Goal: Navigation & Orientation: Find specific page/section

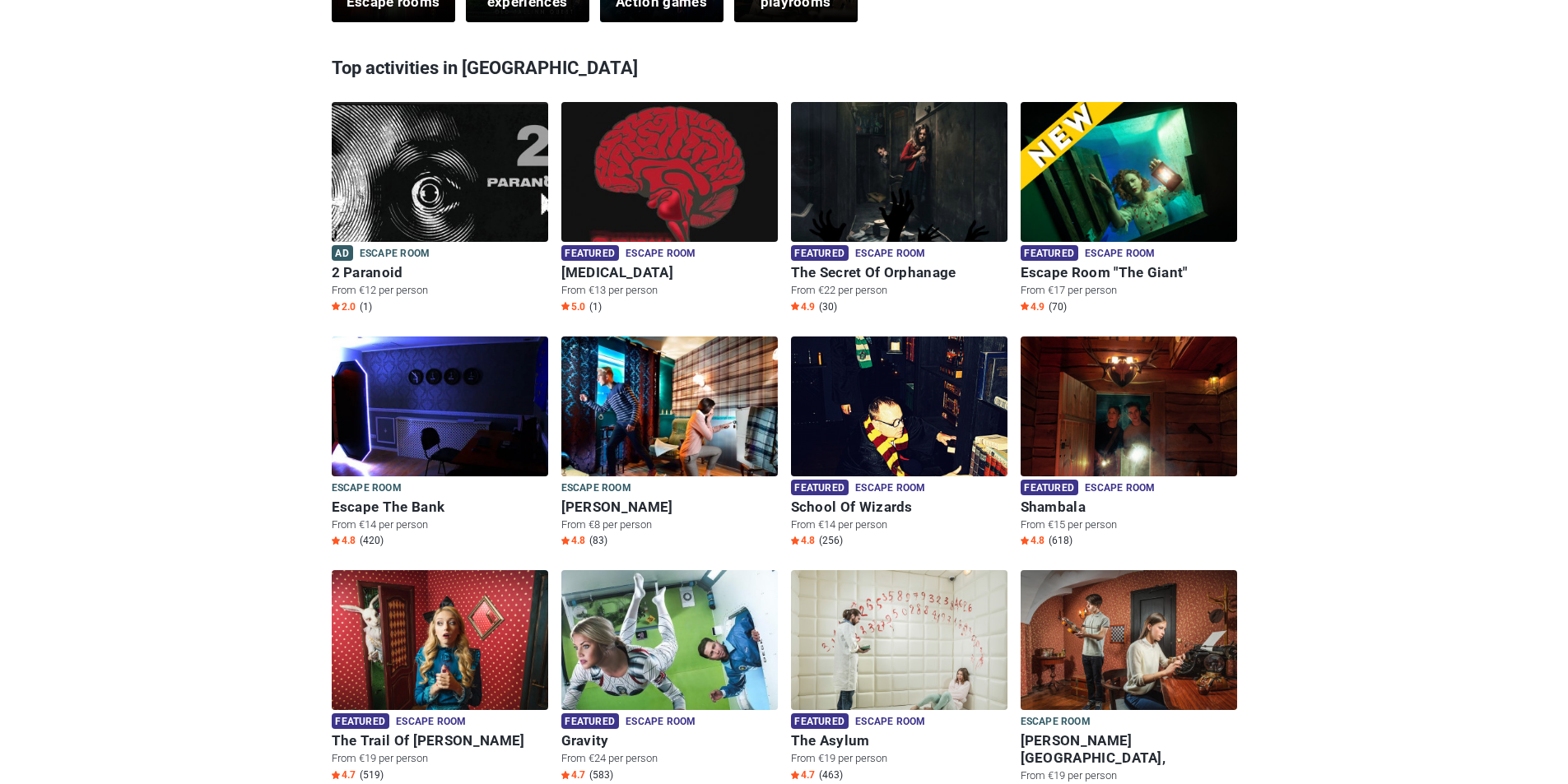
scroll to position [658, 0]
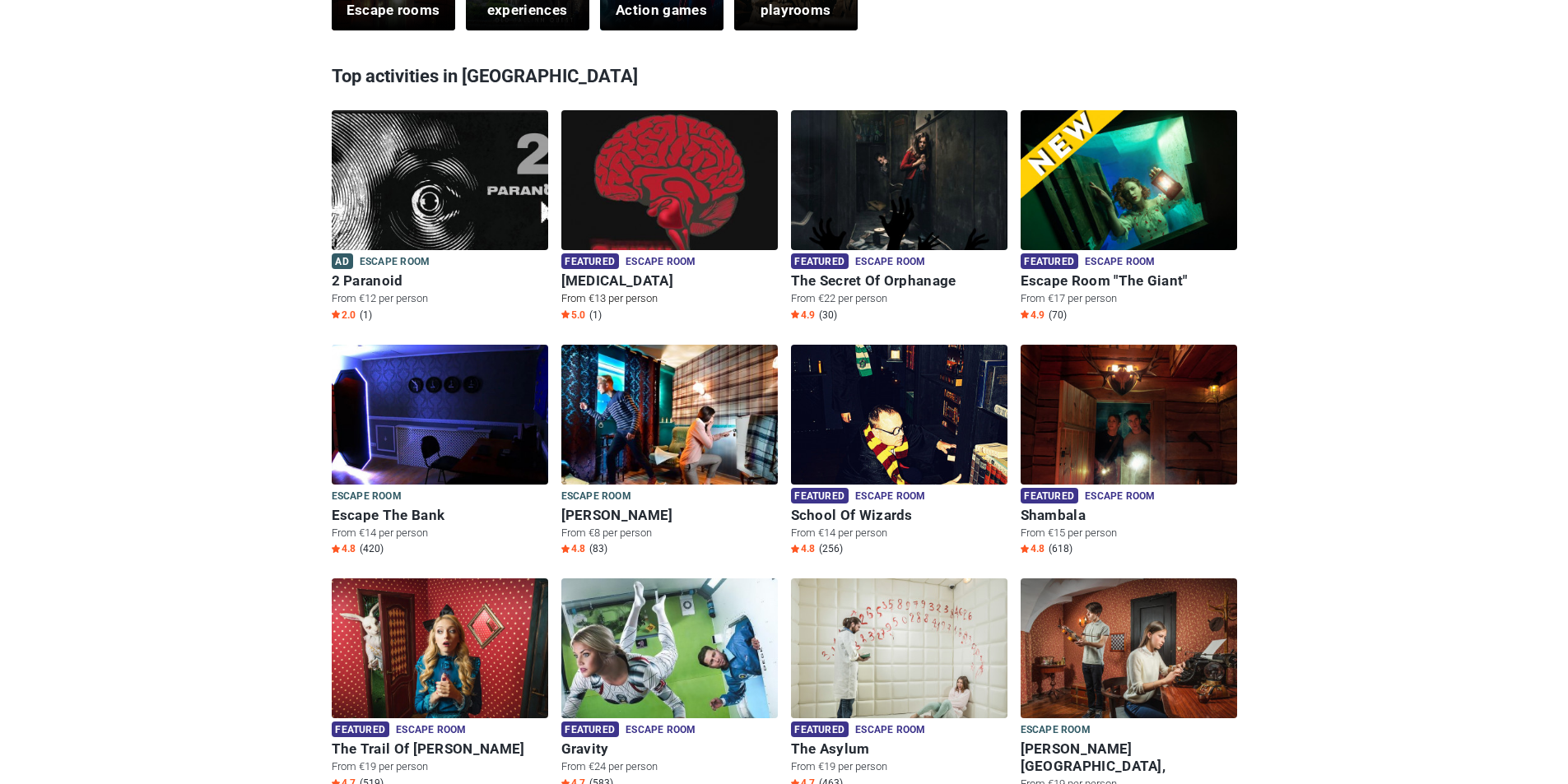
click at [686, 214] on img at bounding box center [669, 191] width 216 height 161
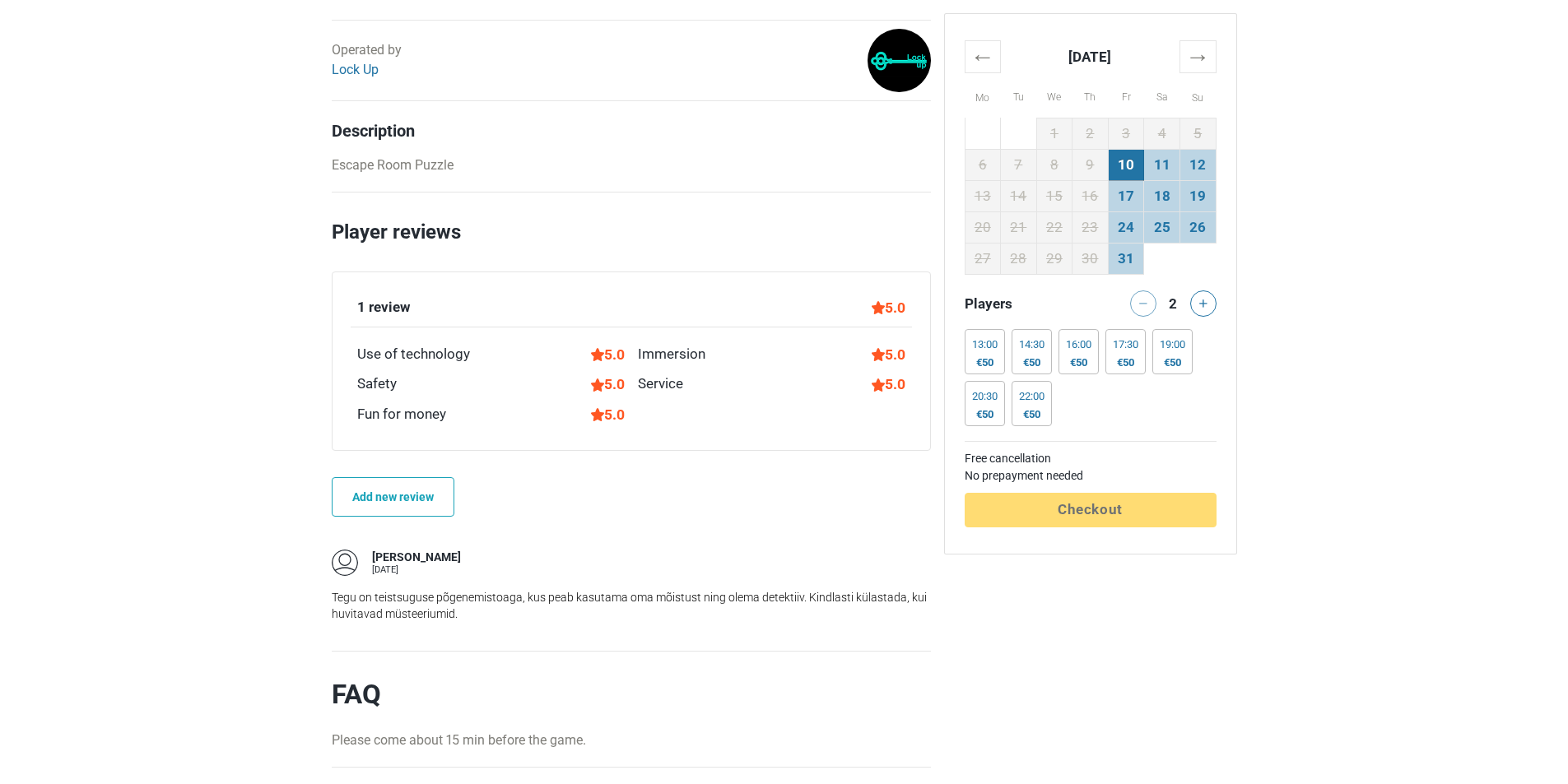
scroll to position [987, 0]
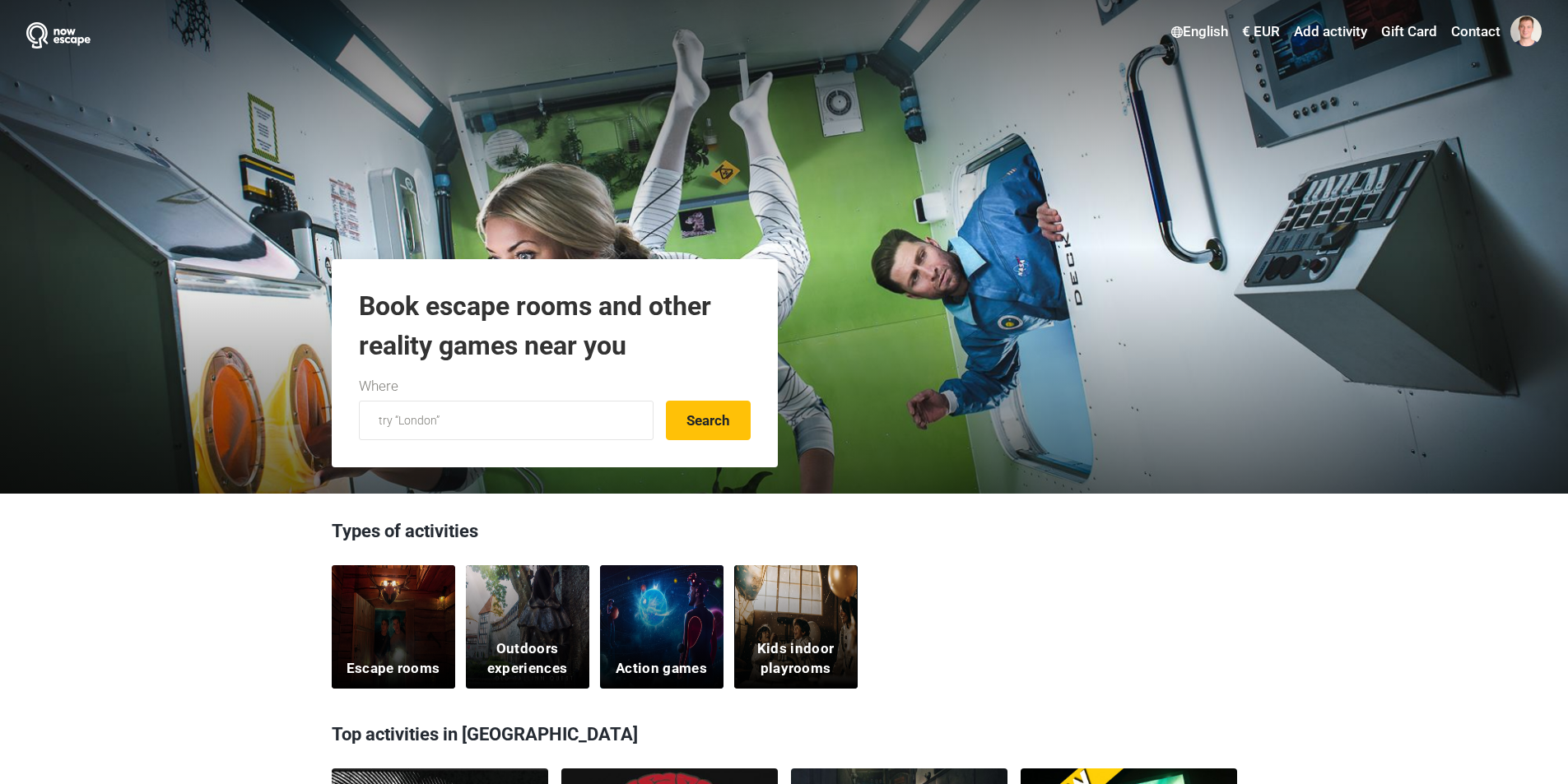
scroll to position [658, 0]
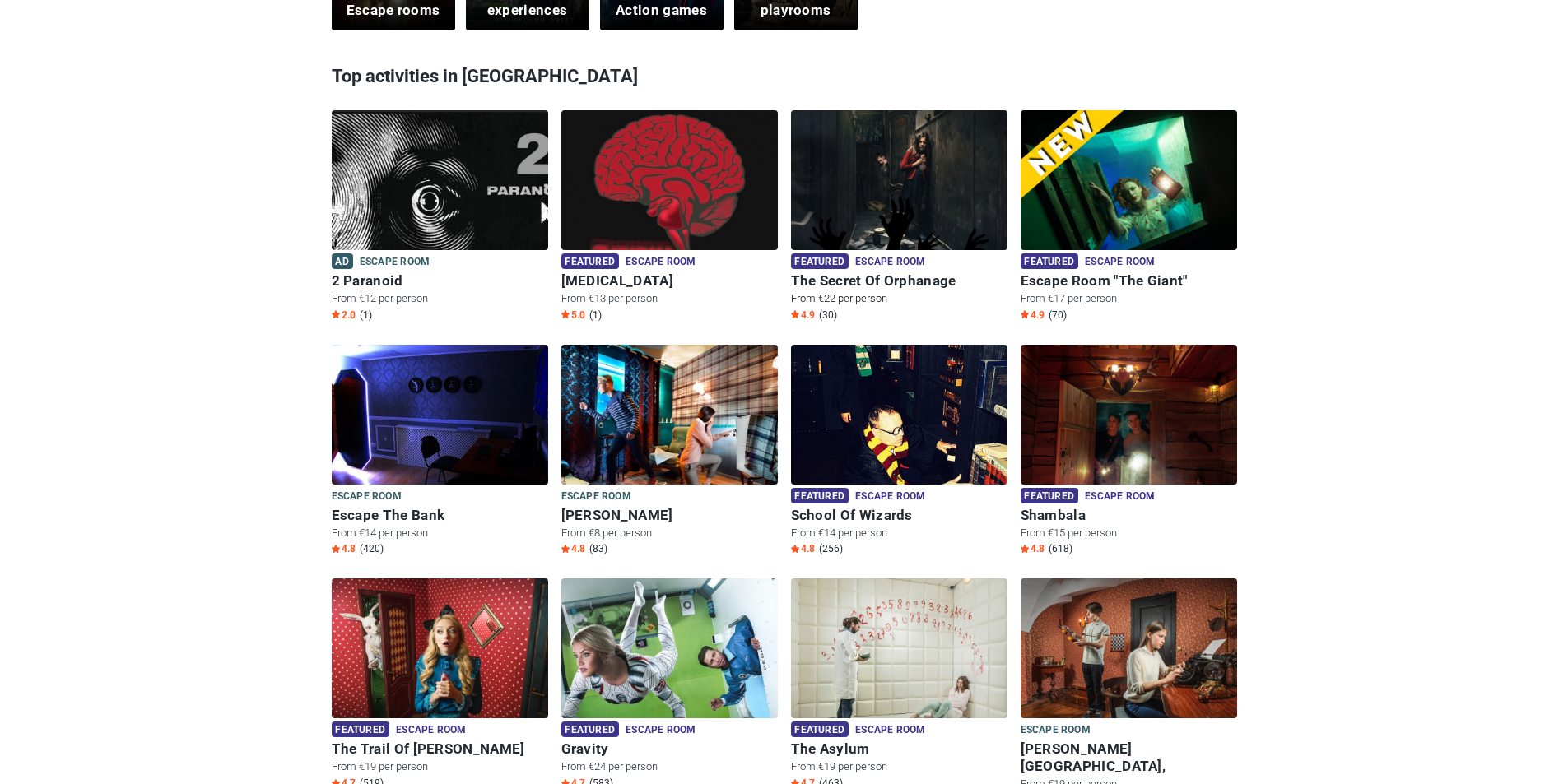
click at [923, 214] on img at bounding box center [899, 191] width 216 height 161
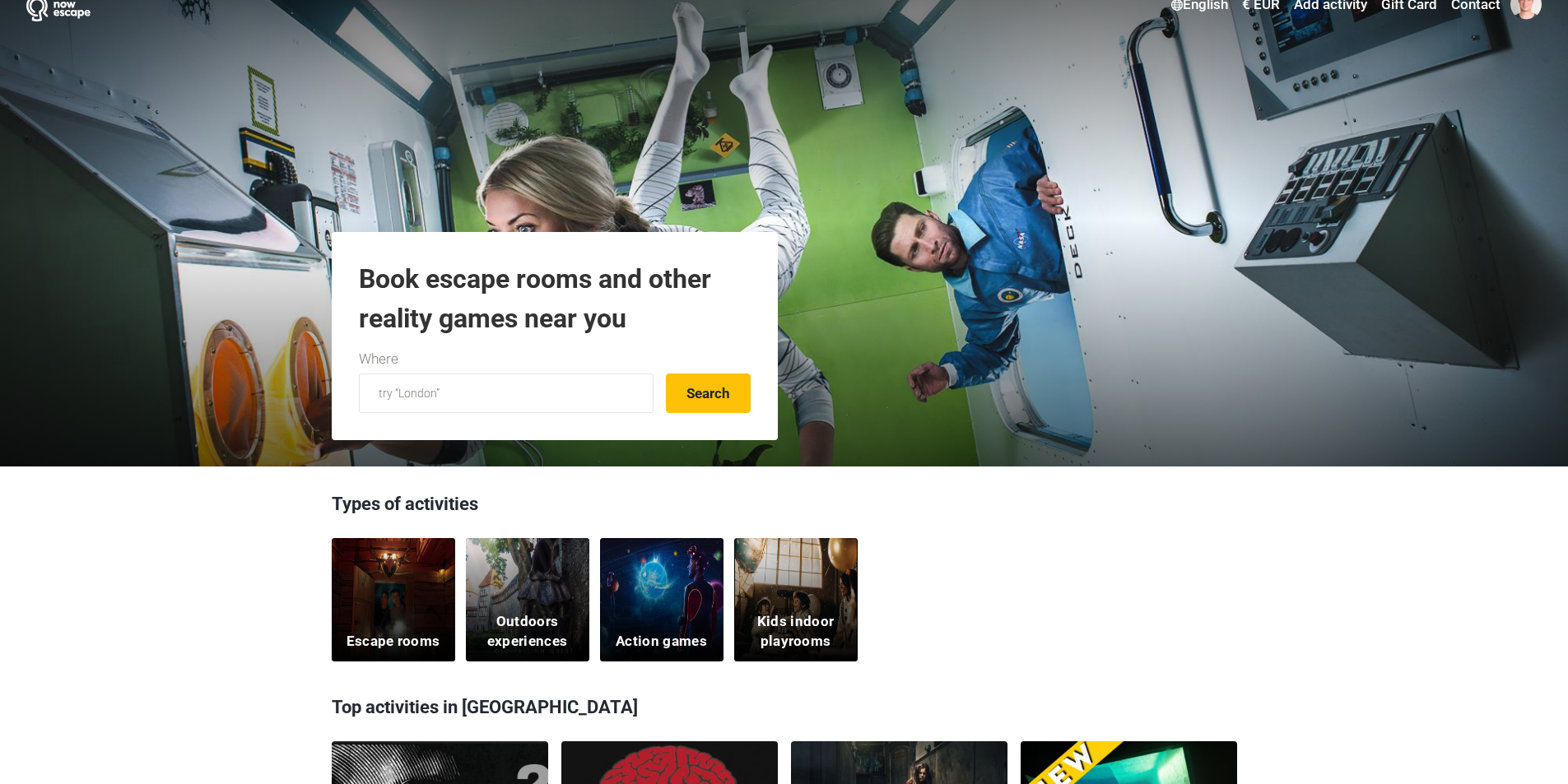
scroll to position [0, 0]
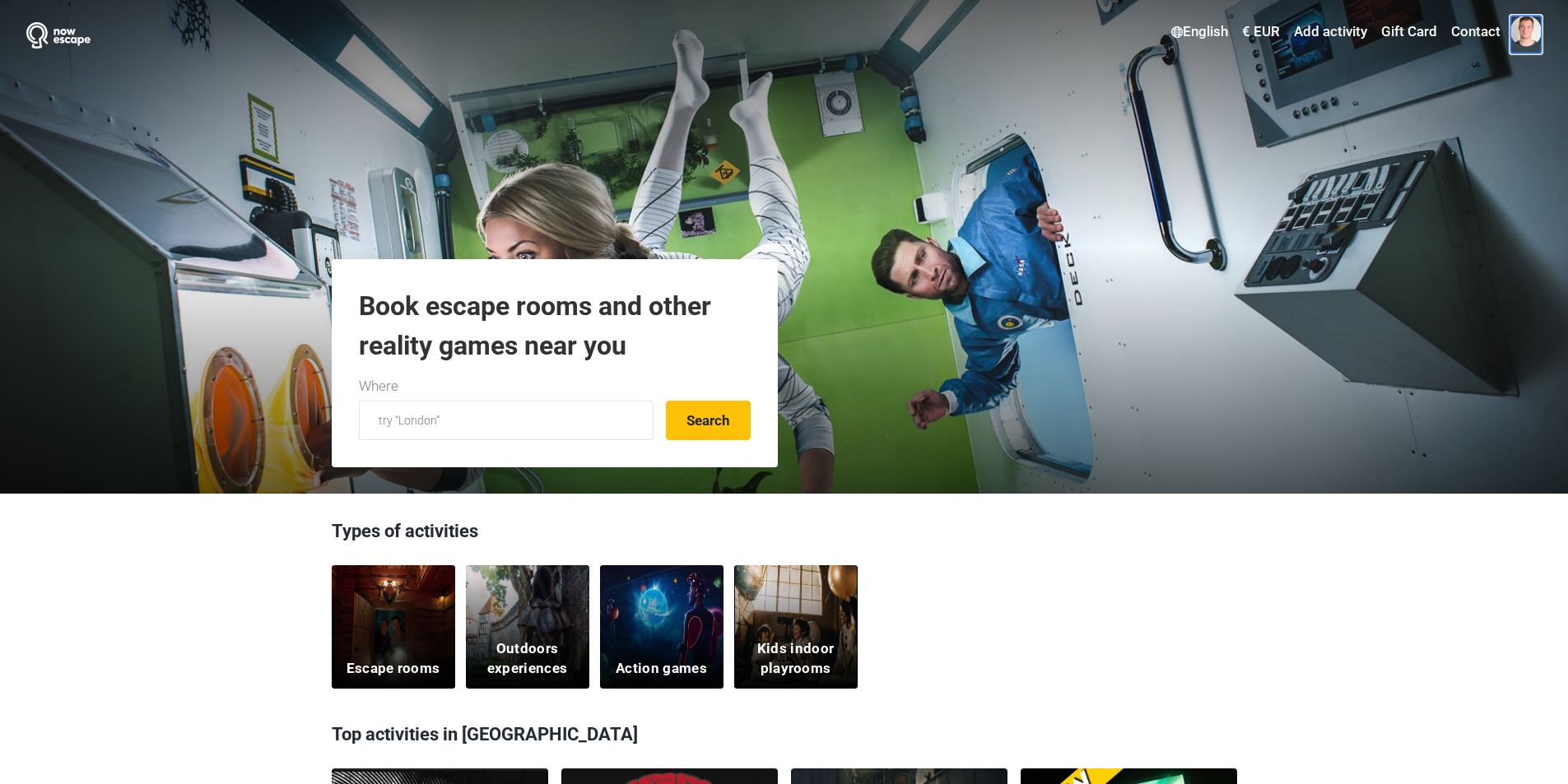
click at [1516, 34] on span at bounding box center [1525, 31] width 32 height 32
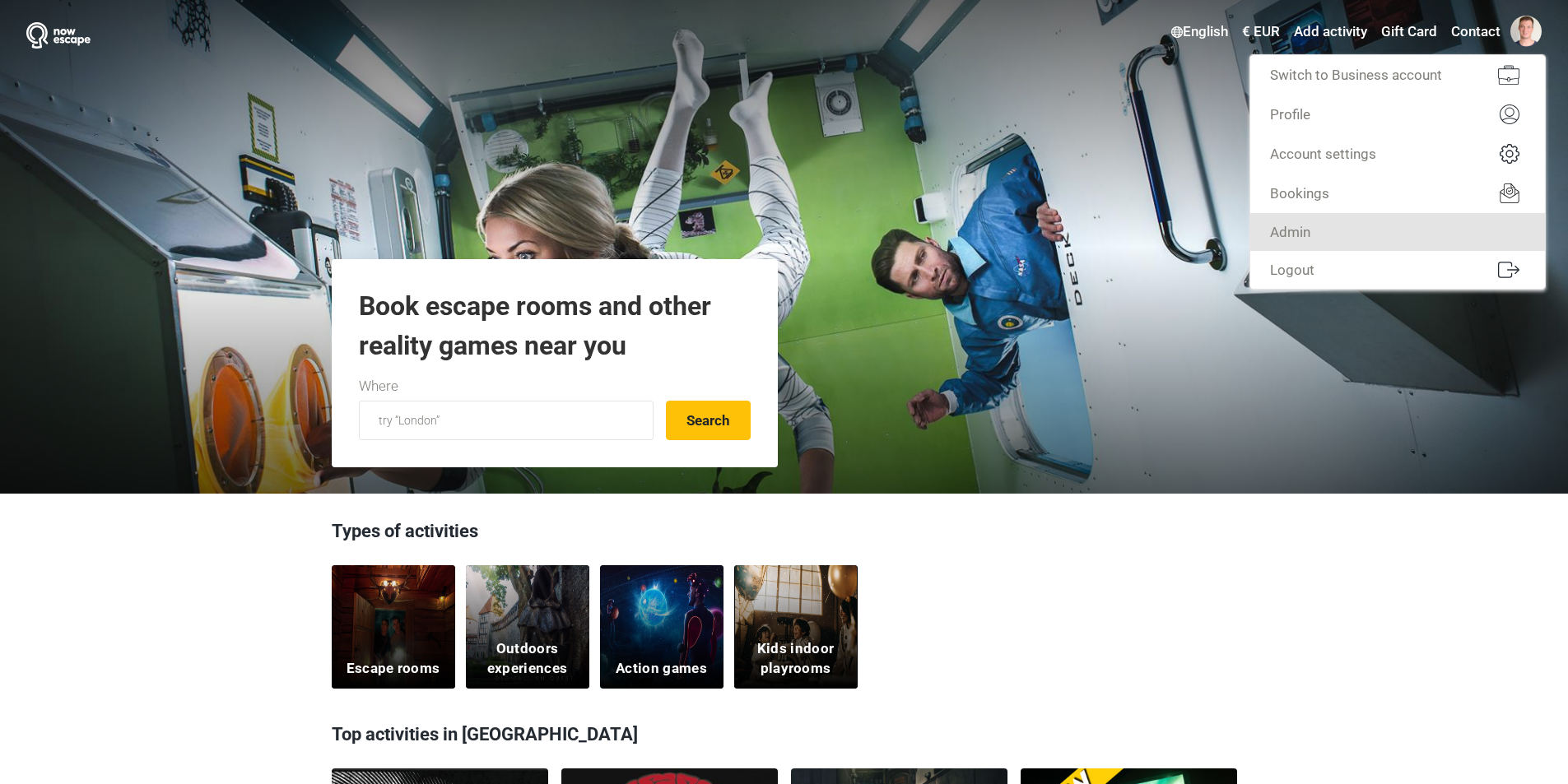
click at [1429, 226] on link "Admin" at bounding box center [1397, 232] width 295 height 38
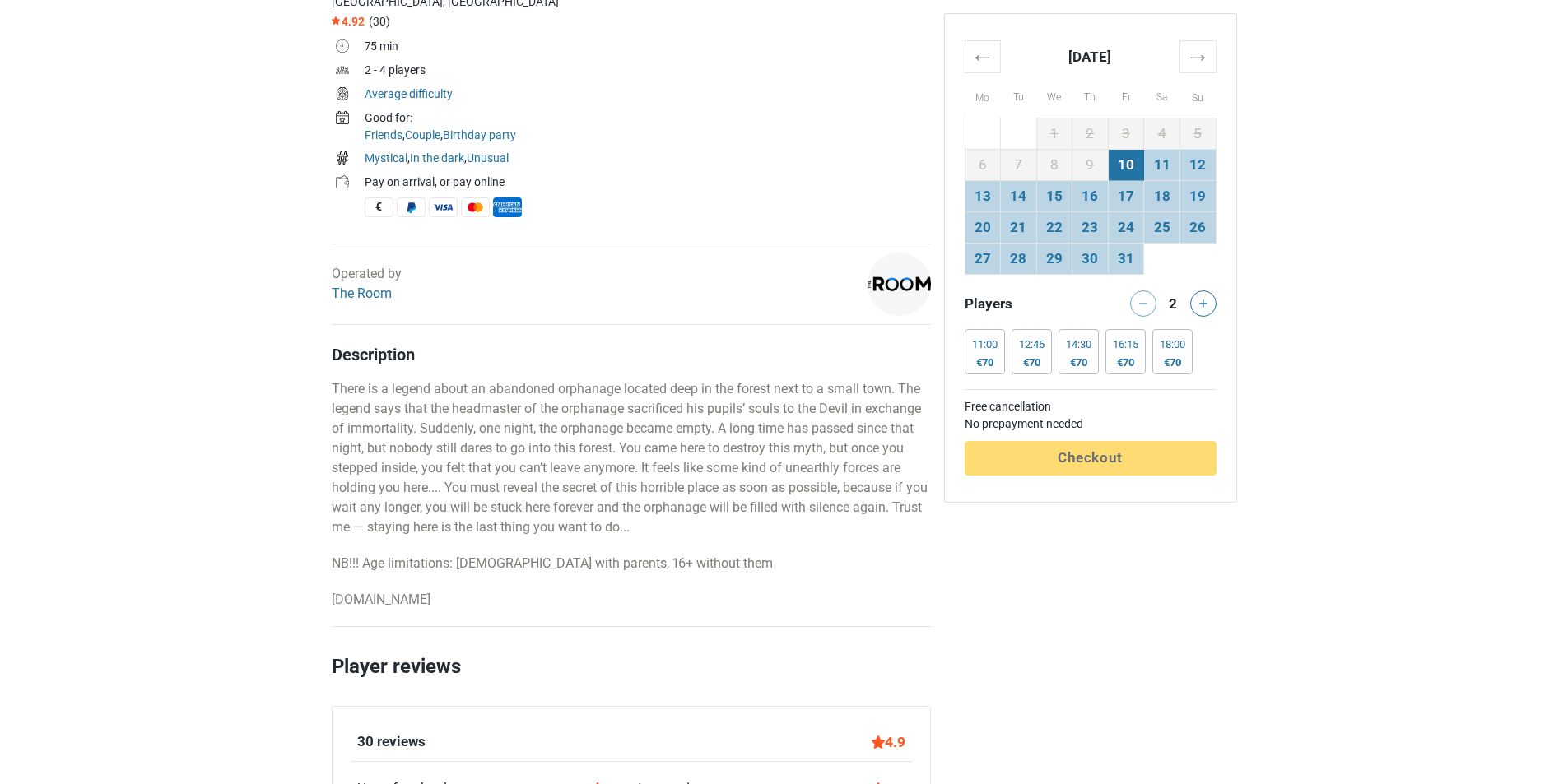
scroll to position [905, 0]
